Goal: Navigation & Orientation: Find specific page/section

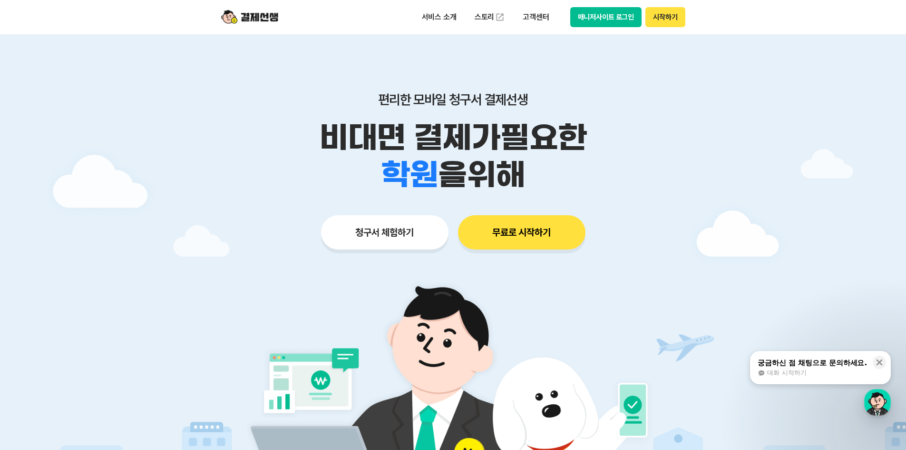
click at [611, 16] on button "매니저사이트 로그인" at bounding box center [606, 17] width 72 height 20
click at [625, 16] on button "매니저사이트 로그인" at bounding box center [606, 17] width 72 height 20
click at [587, 28] on div "서비스 소개 스토리 고객센터 매니저사이트 로그인 시작하기" at bounding box center [453, 17] width 487 height 34
click at [627, 14] on button "매니저사이트 로그인" at bounding box center [606, 17] width 72 height 20
click at [604, 15] on button "매니저사이트 로그인" at bounding box center [606, 17] width 72 height 20
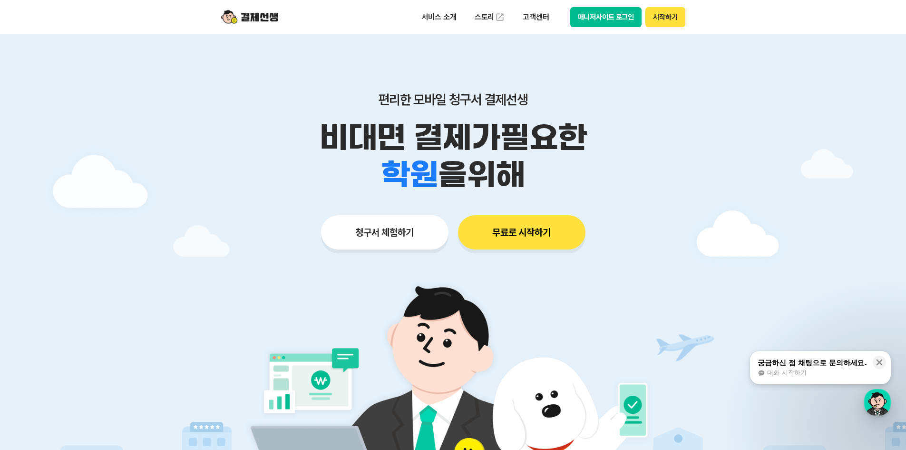
click at [591, 29] on div "서비스 소개 스토리 고객센터 매니저사이트 로그인 시작하기" at bounding box center [453, 17] width 487 height 34
click at [601, 25] on button "매니저사이트 로그인" at bounding box center [606, 17] width 72 height 20
click at [441, 20] on p "서비스 소개" at bounding box center [439, 17] width 48 height 17
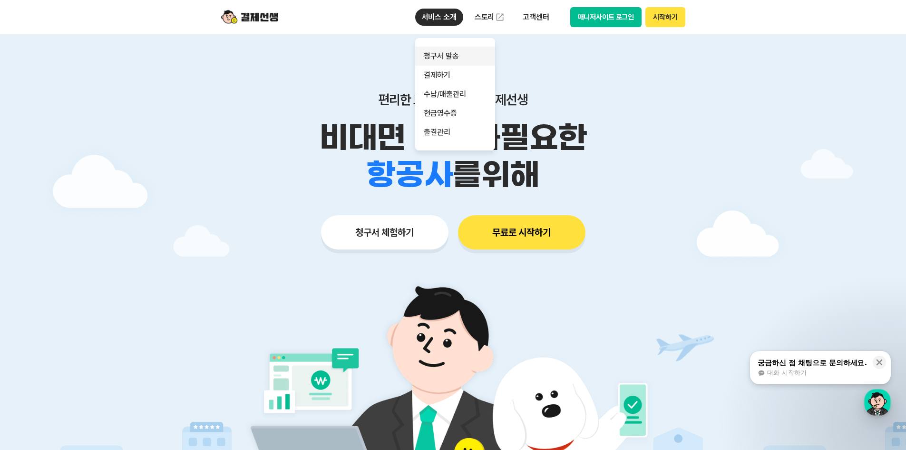
click at [439, 54] on link "청구서 발송" at bounding box center [455, 56] width 80 height 19
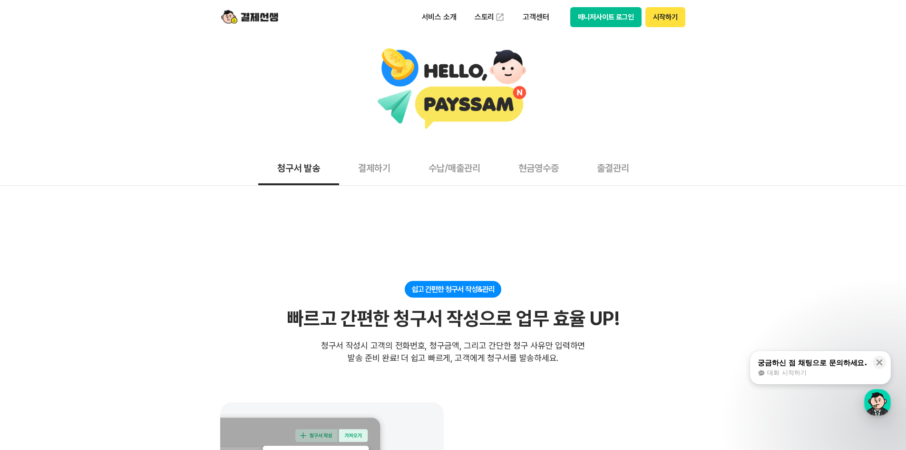
click at [674, 15] on button "시작하기" at bounding box center [665, 17] width 39 height 20
click at [605, 7] on div "서비스 소개 스토리 고객센터 매니저사이트 로그인 시작하기" at bounding box center [453, 17] width 487 height 34
click at [609, 14] on button "매니저사이트 로그인" at bounding box center [606, 17] width 72 height 20
click at [664, 21] on button "시작하기" at bounding box center [665, 17] width 39 height 20
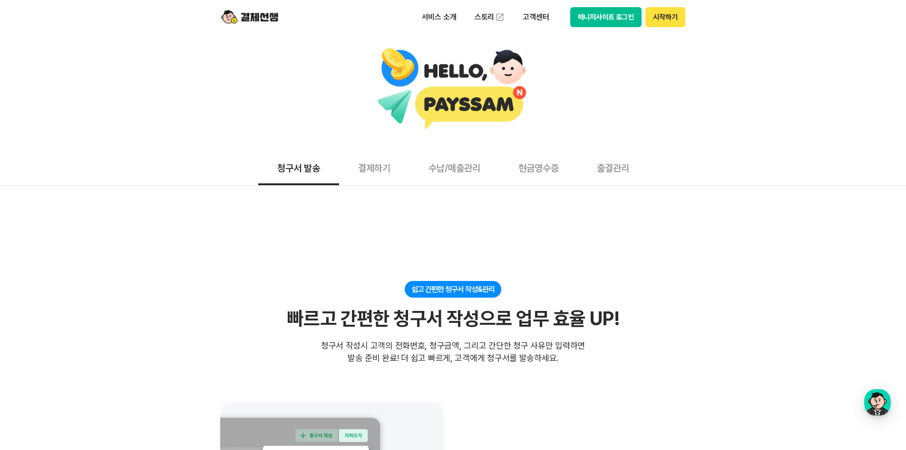
click at [600, 17] on button "매니저사이트 로그인" at bounding box center [606, 17] width 72 height 20
